Goal: Navigation & Orientation: Find specific page/section

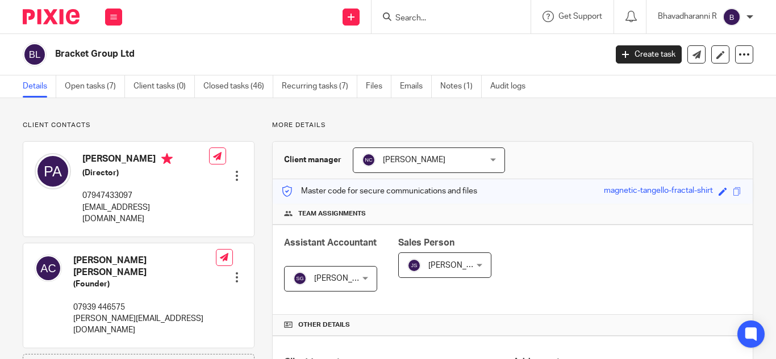
scroll to position [253, 0]
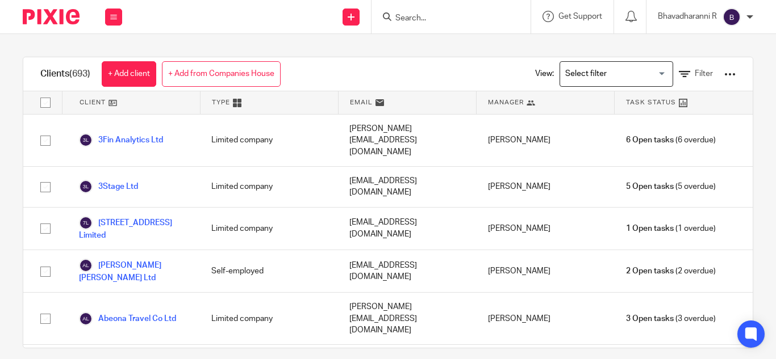
click at [404, 18] on input "Search" at bounding box center [445, 19] width 102 height 10
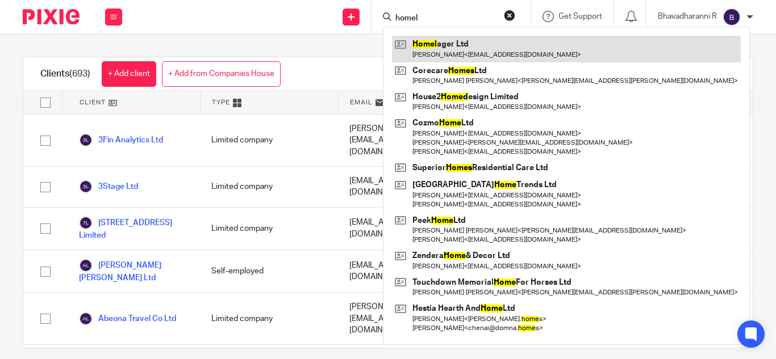
type input "homel"
click at [463, 52] on link at bounding box center [566, 49] width 349 height 26
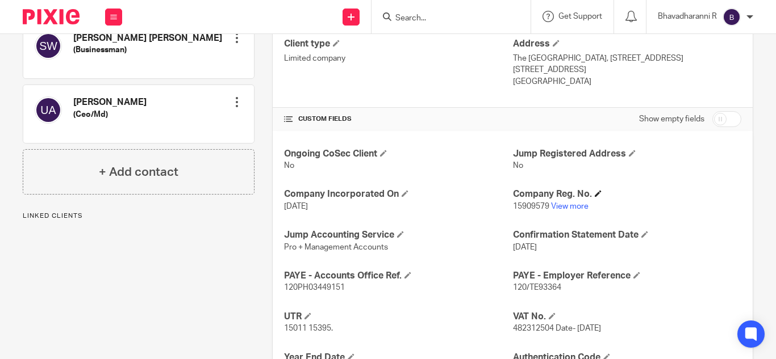
scroll to position [319, 0]
click at [559, 205] on link "View more" at bounding box center [569, 206] width 37 height 8
